Goal: Navigation & Orientation: Find specific page/section

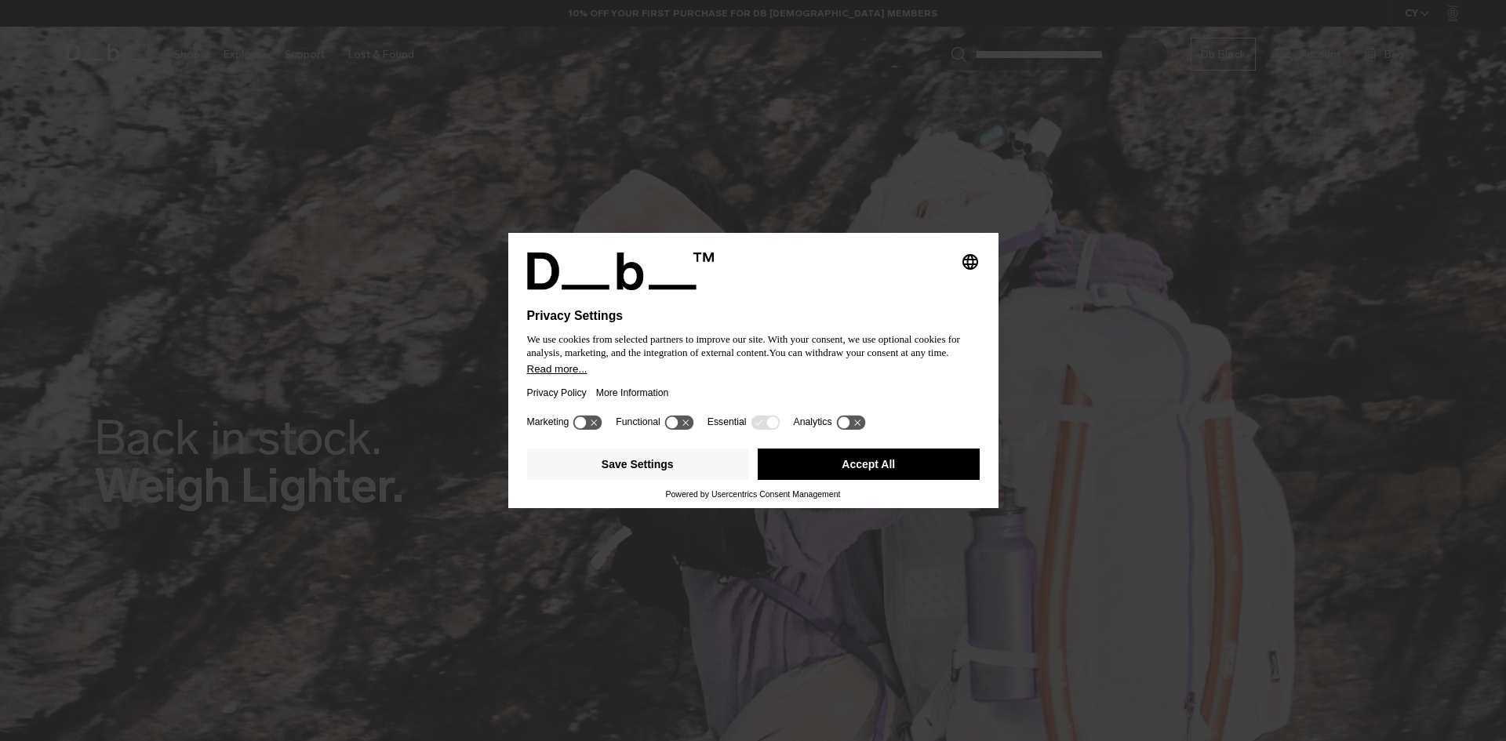
click at [849, 462] on button "Accept All" at bounding box center [869, 464] width 222 height 31
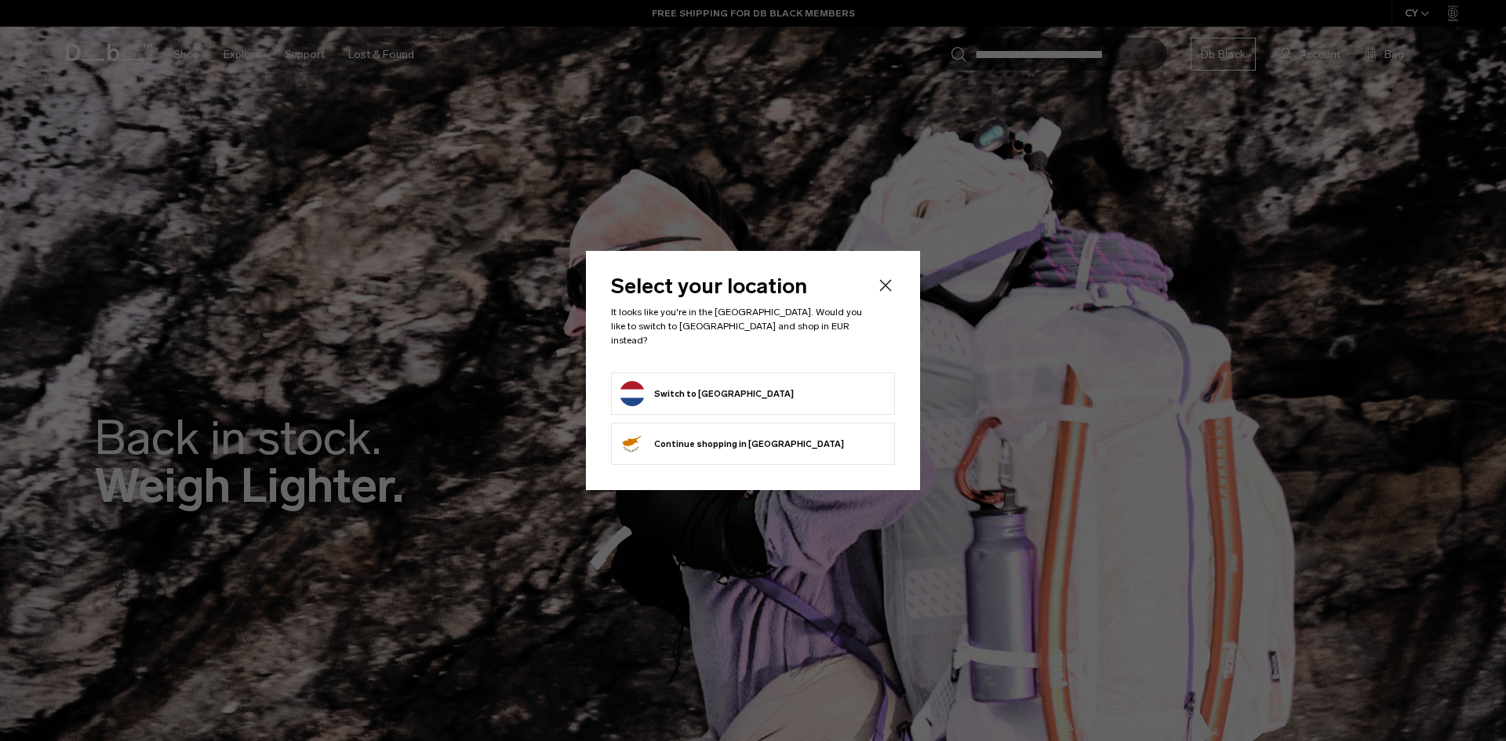
click at [731, 381] on button "Switch to Netherlands" at bounding box center [707, 393] width 174 height 25
click at [719, 384] on button "Switch to Netherlands" at bounding box center [707, 393] width 174 height 25
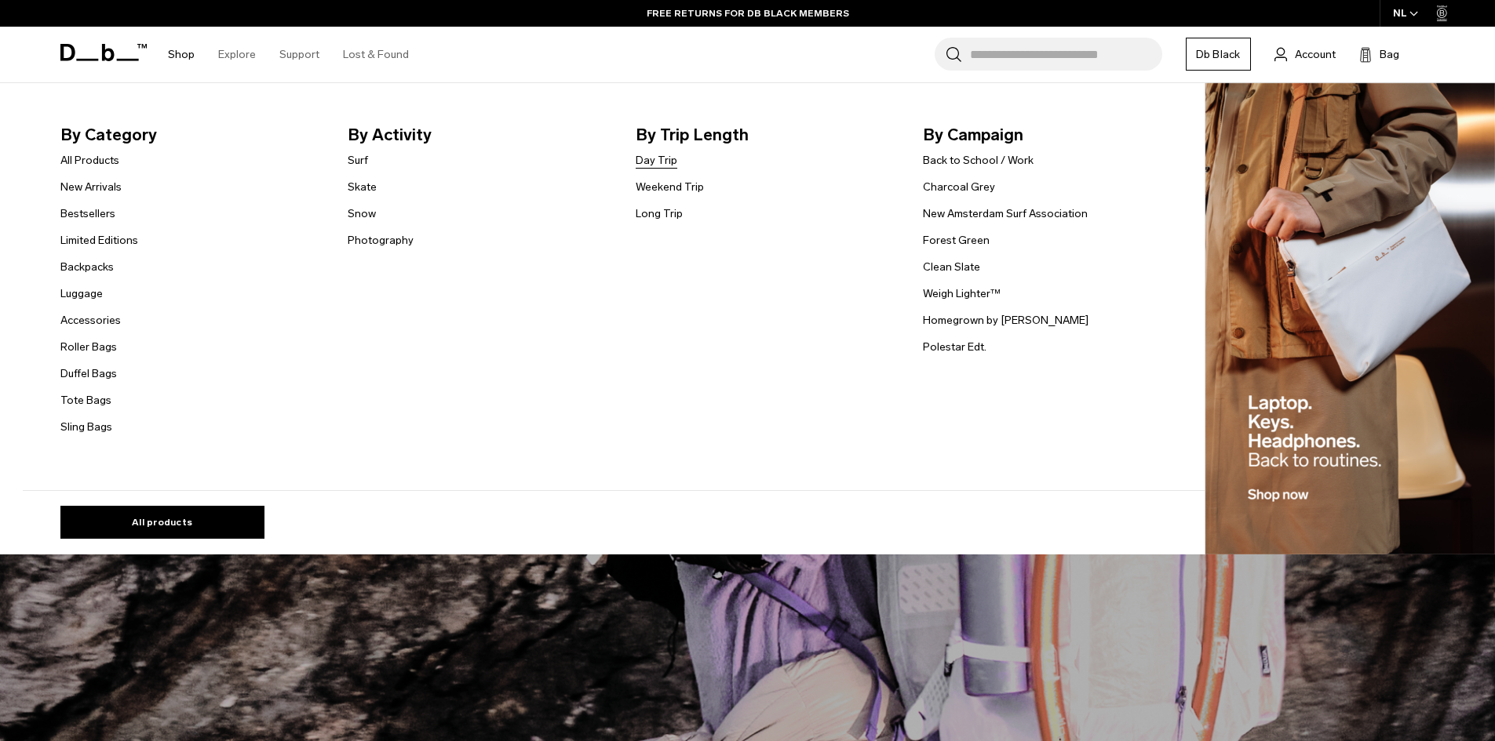
click at [653, 161] on link "Day Trip" at bounding box center [656, 160] width 42 height 16
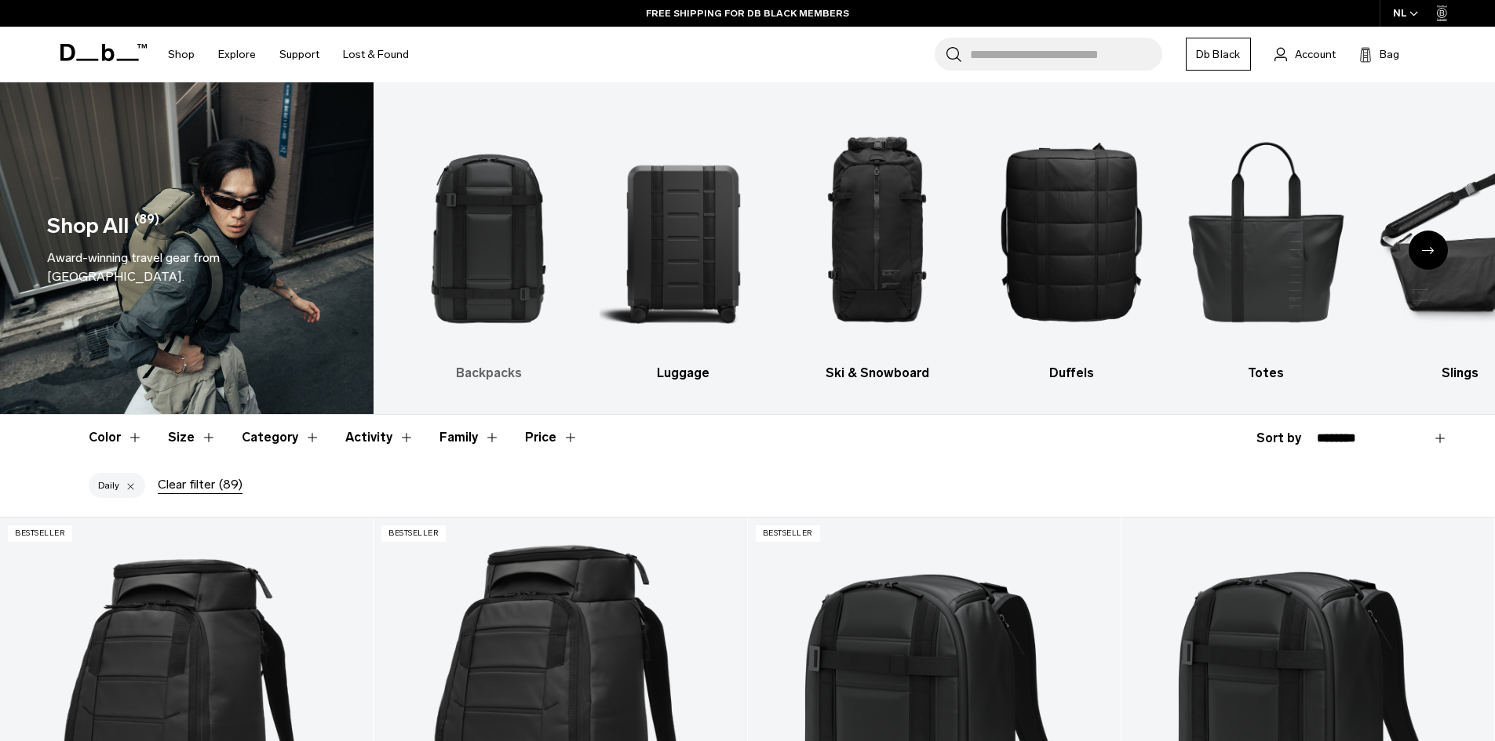
click at [537, 230] on img "1 / 10" at bounding box center [488, 231] width 167 height 250
click at [502, 346] on img "1 / 10" at bounding box center [488, 231] width 167 height 250
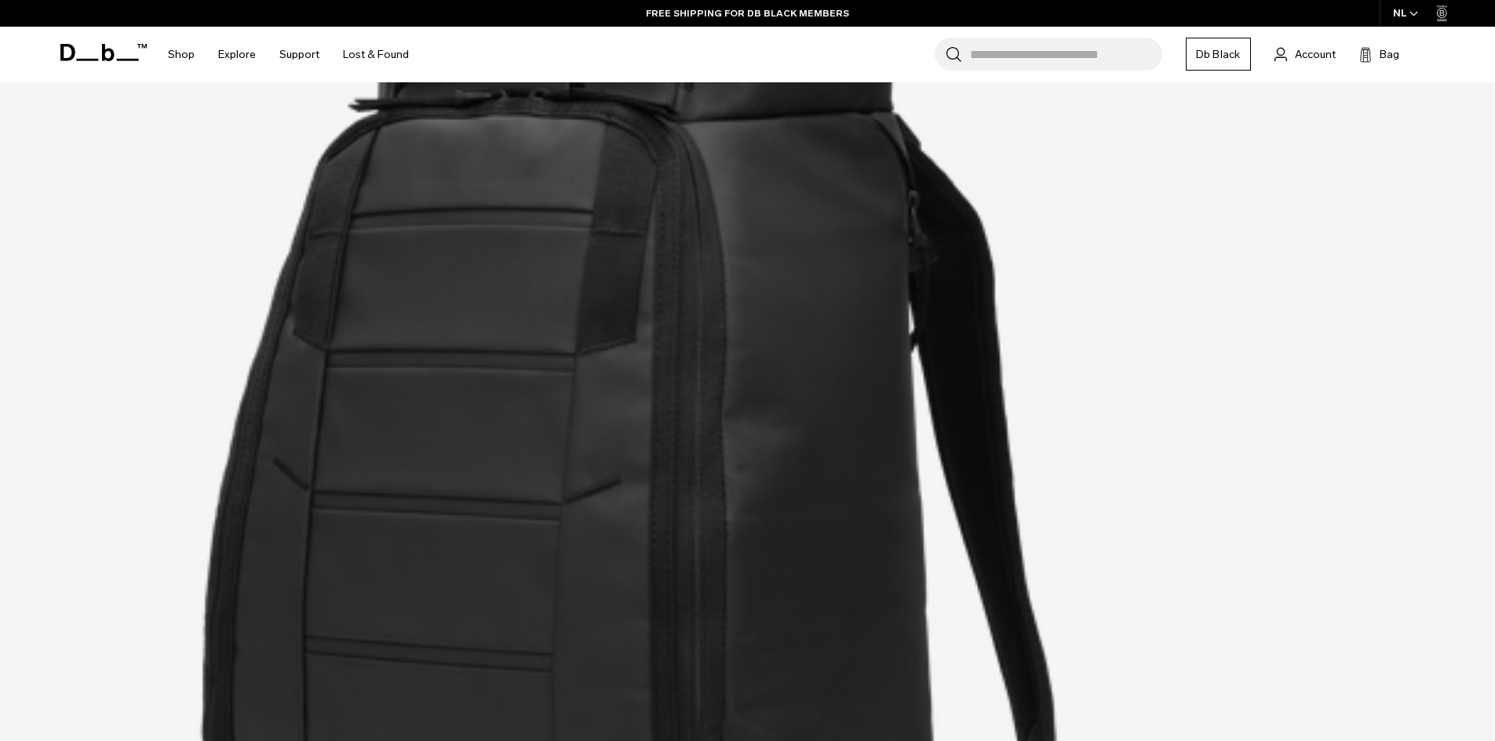
scroll to position [785, 0]
